Goal: Feedback & Contribution: Submit feedback/report problem

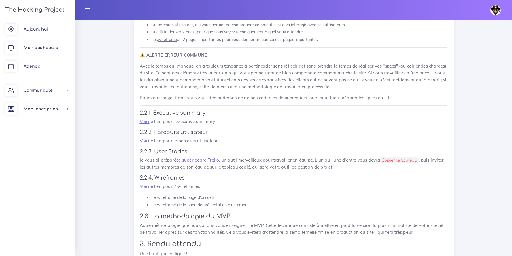
scroll to position [414, 0]
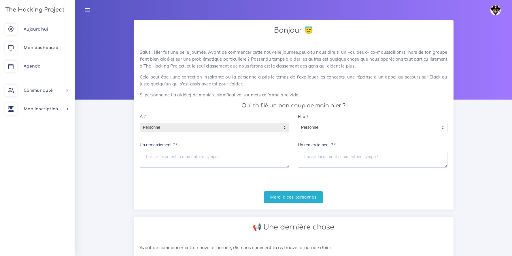
click at [248, 129] on span "Personne" at bounding box center [210, 127] width 140 height 9
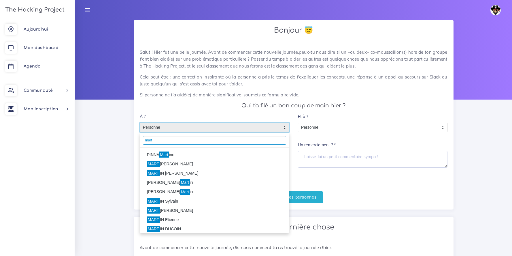
type input "mart"
click at [173, 156] on li "PINNA Mart ine" at bounding box center [214, 154] width 149 height 9
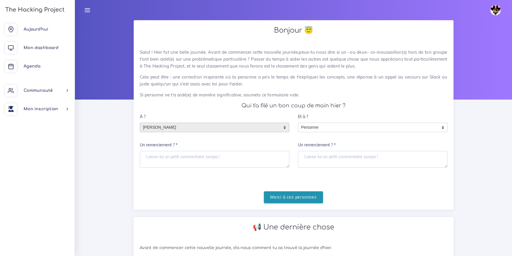
click at [318, 201] on input "Merci à ces personnes" at bounding box center [293, 197] width 59 height 12
click at [310, 198] on input "Merci à ces personnes" at bounding box center [293, 197] width 59 height 12
click at [197, 157] on textarea "Un remerciement ? *" at bounding box center [215, 159] width 150 height 17
type textarea "Merci"
click at [312, 198] on input "Merci à ces personnes" at bounding box center [293, 197] width 59 height 12
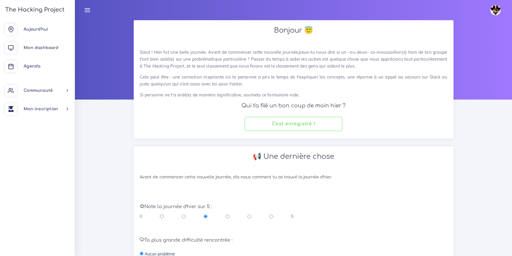
scroll to position [106, 0]
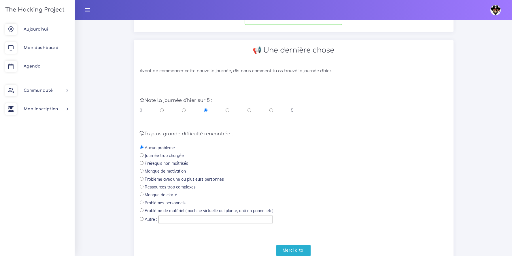
click at [272, 109] on input "radio" at bounding box center [271, 110] width 4 height 6
radio input "true"
click at [289, 249] on input "Merci à toi" at bounding box center [293, 250] width 35 height 12
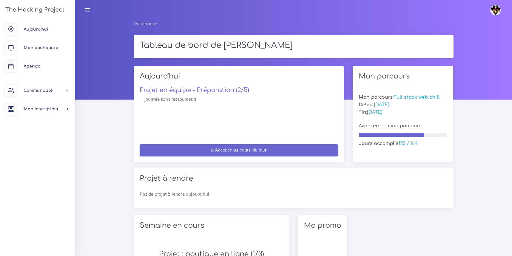
click at [231, 148] on link "Accéder au cours du jour" at bounding box center [239, 150] width 198 height 12
